Goal: Task Accomplishment & Management: Use online tool/utility

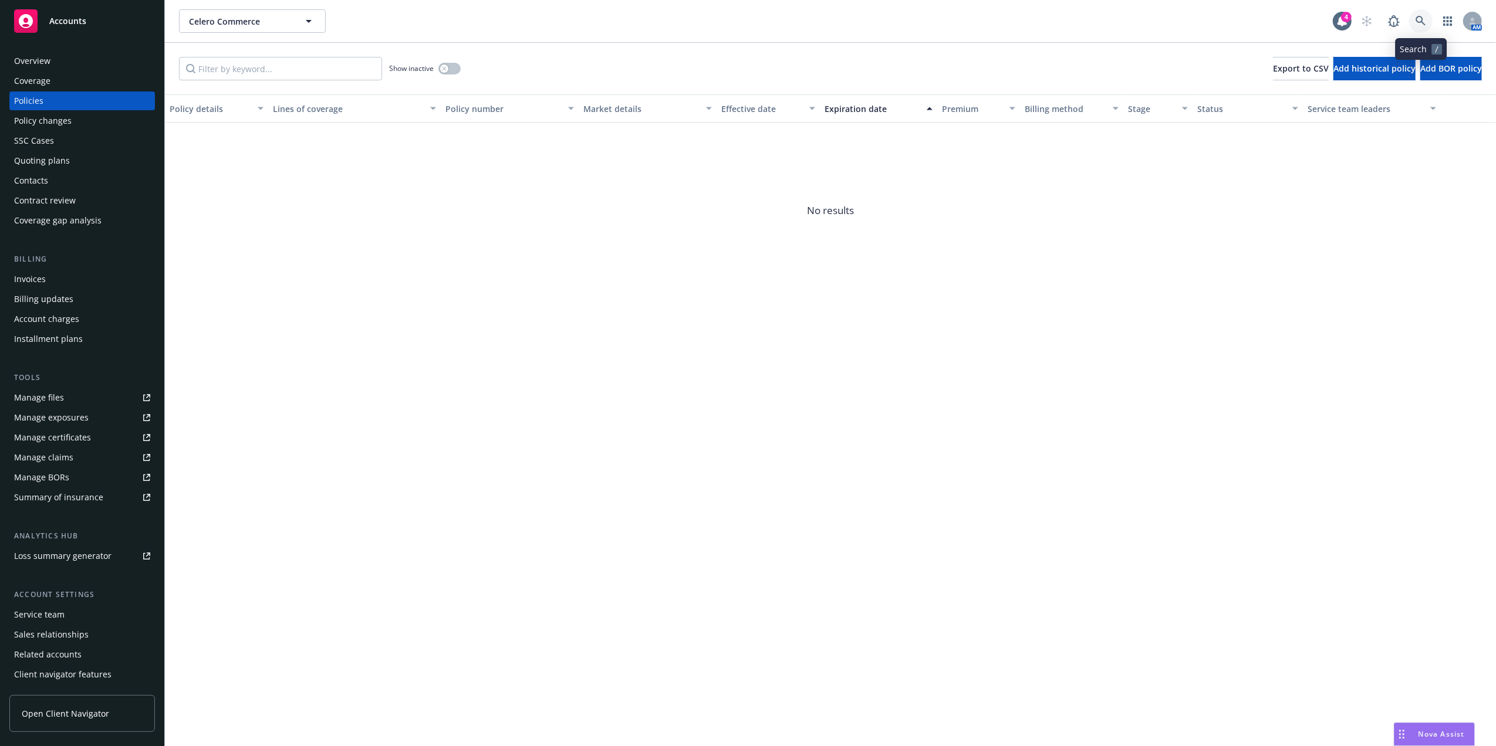
click at [1409, 24] on link at bounding box center [1420, 20] width 23 height 23
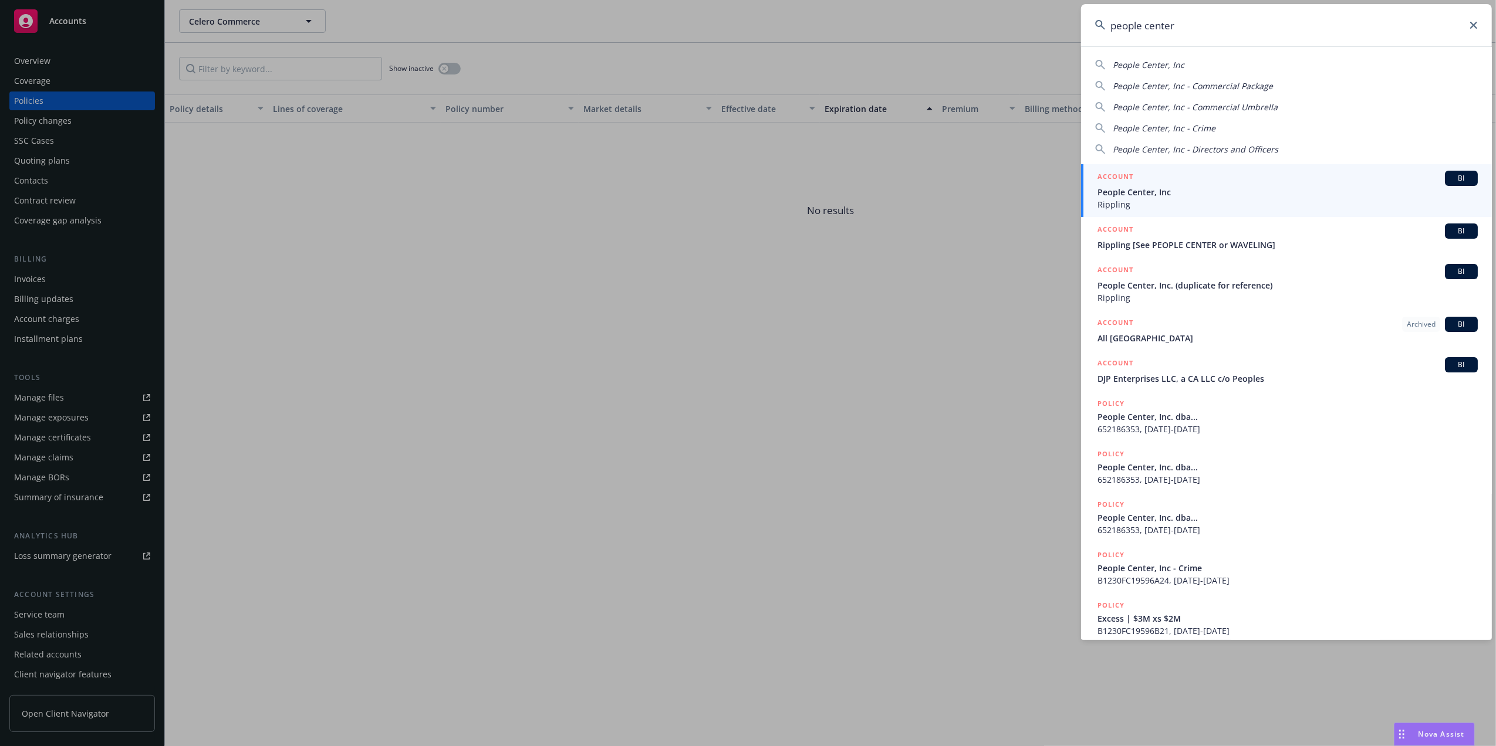
type input "people center"
drag, startPoint x: 1211, startPoint y: 191, endPoint x: 1202, endPoint y: 184, distance: 11.3
click at [1210, 190] on span "People Center, Inc" at bounding box center [1287, 192] width 380 height 12
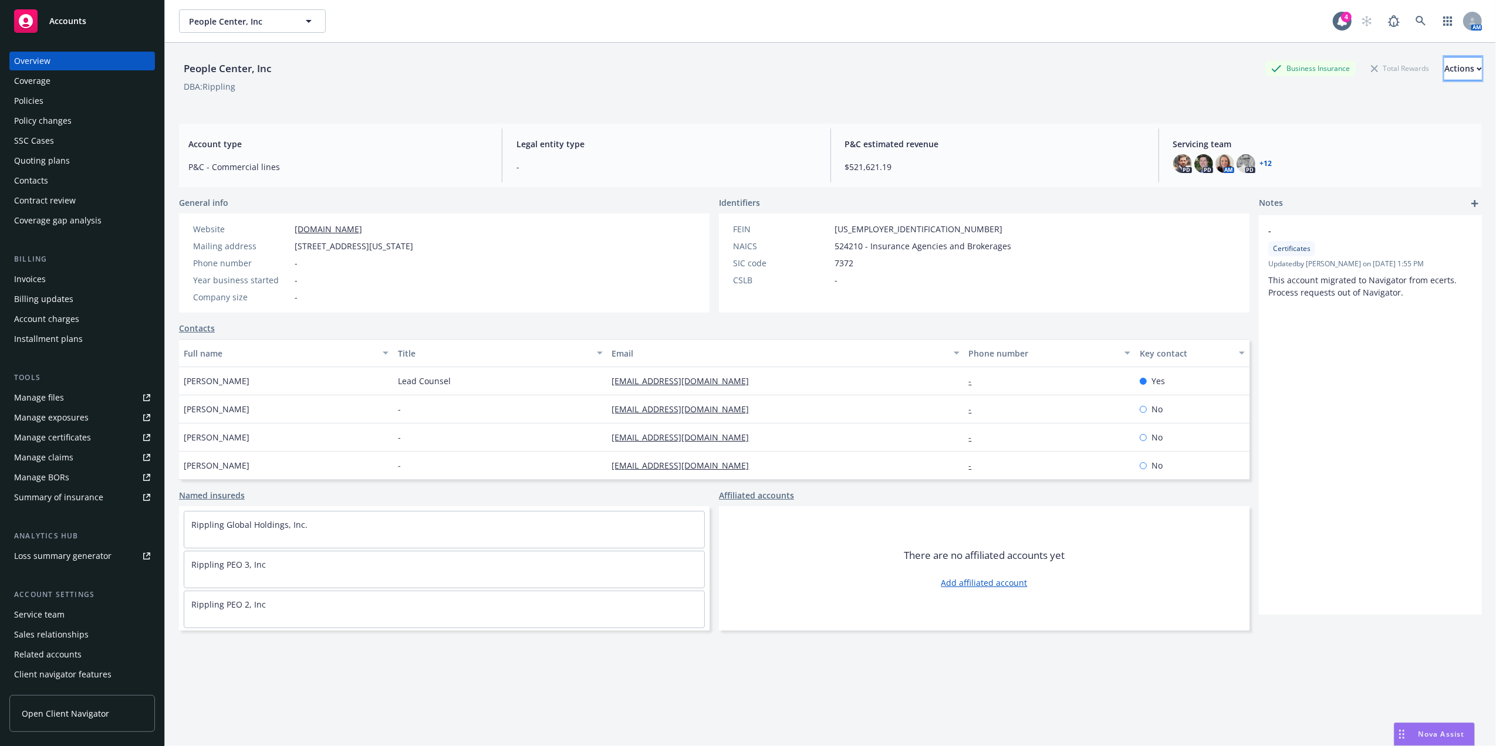
click at [1477, 69] on icon "button" at bounding box center [1479, 68] width 4 height 2
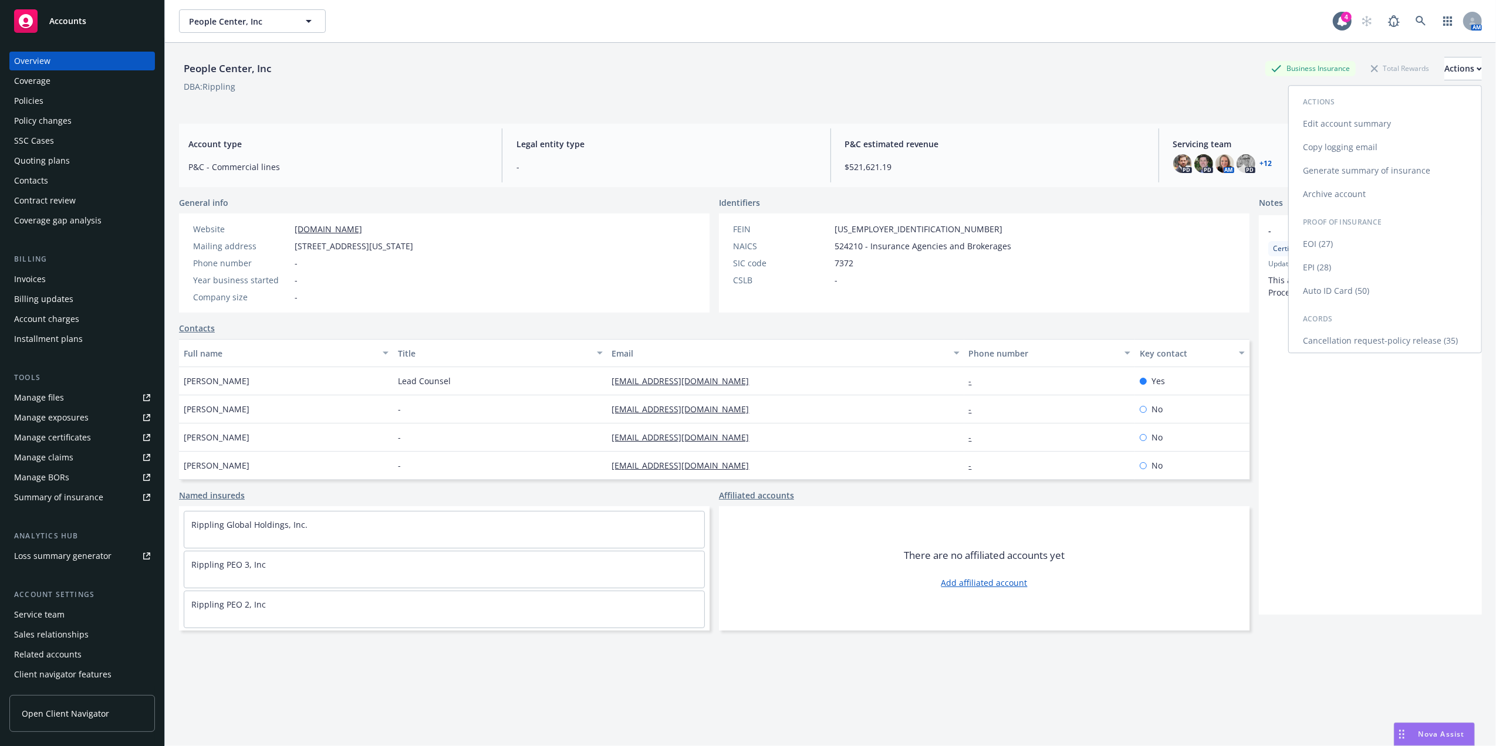
click at [1371, 167] on link "Generate summary of insurance" at bounding box center [1385, 170] width 192 height 23
